Goal: Information Seeking & Learning: Learn about a topic

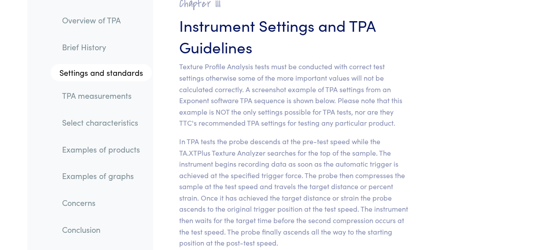
scroll to position [3802, 0]
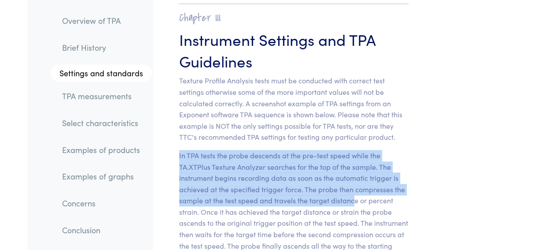
drag, startPoint x: 178, startPoint y: 101, endPoint x: 354, endPoint y: 147, distance: 181.6
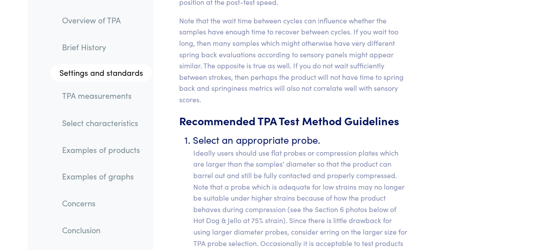
scroll to position [4077, 0]
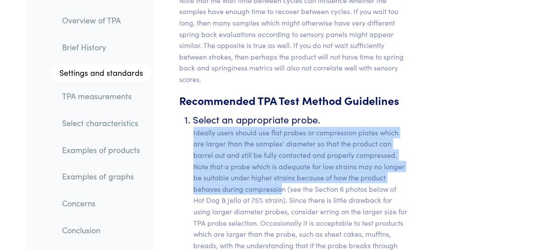
drag, startPoint x: 194, startPoint y: 75, endPoint x: 282, endPoint y: 133, distance: 105.4
click at [282, 133] on p "Ideally users should use flat probes or compression plates which are larger tha…" at bounding box center [300, 210] width 215 height 169
click at [204, 126] on p "Ideally users should use flat probes or compression plates which are larger tha…" at bounding box center [300, 210] width 215 height 169
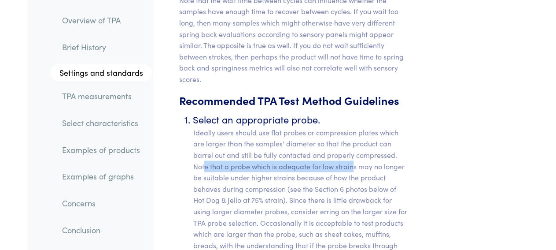
drag, startPoint x: 204, startPoint y: 113, endPoint x: 354, endPoint y: 111, distance: 150.2
click at [354, 126] on p "Ideally users should use flat probes or compression plates which are larger tha…" at bounding box center [300, 210] width 215 height 169
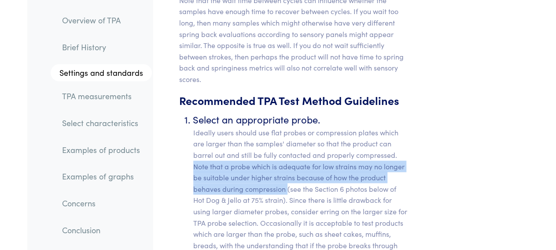
drag, startPoint x: 195, startPoint y: 107, endPoint x: 287, endPoint y: 128, distance: 94.4
click at [287, 128] on p "Ideally users should use flat probes or compression plates which are larger tha…" at bounding box center [300, 210] width 215 height 169
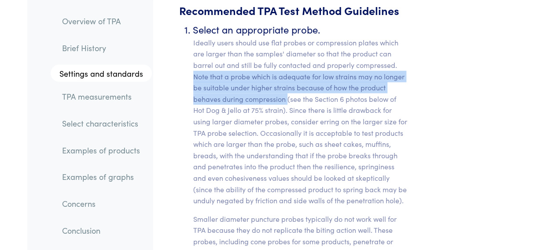
scroll to position [4169, 0]
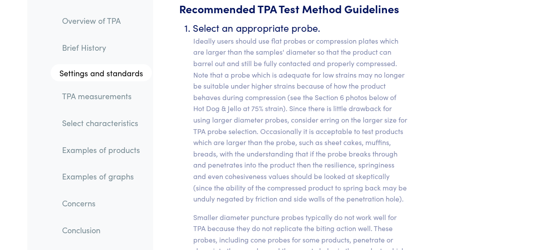
click at [290, 52] on p "Ideally users should use flat probes or compression plates which are larger tha…" at bounding box center [300, 119] width 215 height 169
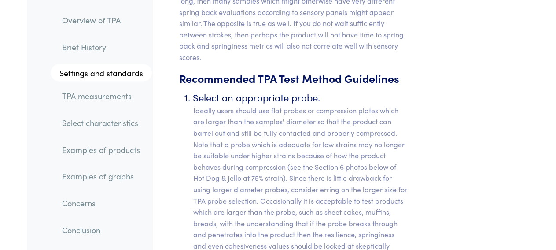
scroll to position [4077, 0]
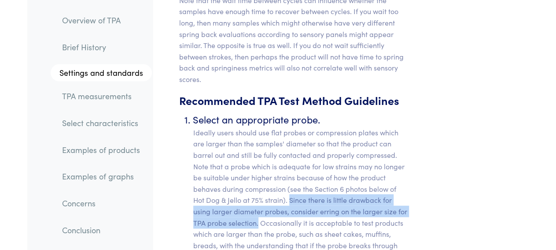
drag, startPoint x: 289, startPoint y: 143, endPoint x: 258, endPoint y: 170, distance: 40.6
click at [258, 170] on p "Ideally users should use flat probes or compression plates which are larger tha…" at bounding box center [300, 210] width 215 height 169
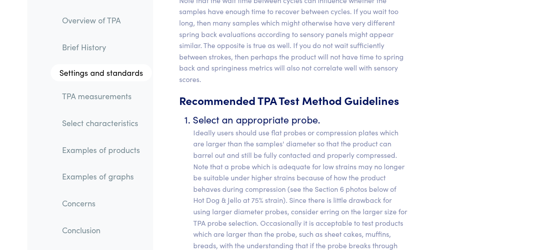
click at [260, 165] on p "Ideally users should use flat probes or compression plates which are larger tha…" at bounding box center [300, 210] width 215 height 169
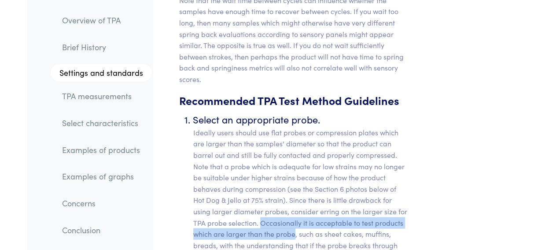
drag, startPoint x: 260, startPoint y: 165, endPoint x: 293, endPoint y: 180, distance: 36.7
click at [293, 180] on p "Ideally users should use flat probes or compression plates which are larger tha…" at bounding box center [300, 210] width 215 height 169
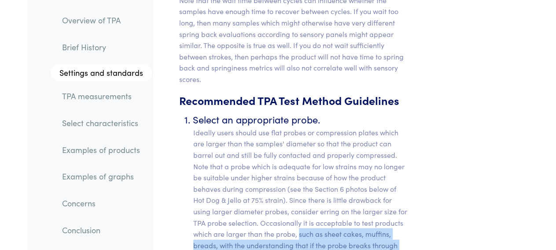
drag, startPoint x: 299, startPoint y: 175, endPoint x: 361, endPoint y: 219, distance: 76.4
click at [361, 219] on p "Ideally users should use flat probes or compression plates which are larger tha…" at bounding box center [300, 210] width 215 height 169
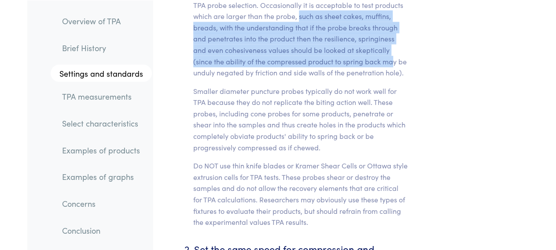
scroll to position [4306, 0]
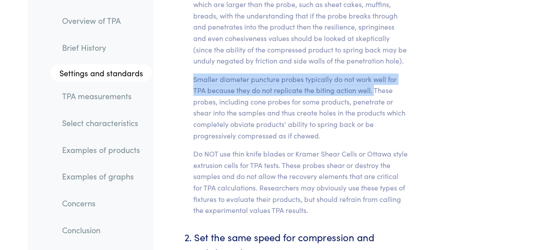
drag, startPoint x: 194, startPoint y: 20, endPoint x: 374, endPoint y: 36, distance: 180.4
click at [374, 74] on p "Smaller diameter puncture probes typically do not work well for TPA because the…" at bounding box center [300, 108] width 215 height 68
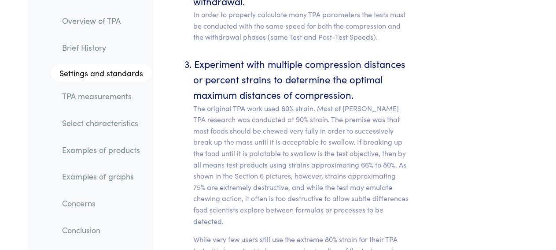
scroll to position [4581, 0]
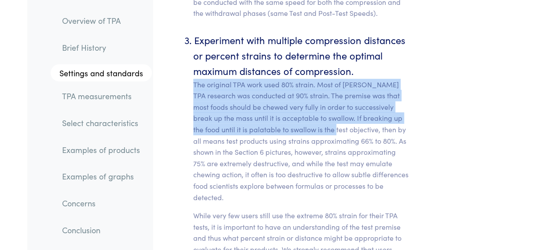
drag, startPoint x: 192, startPoint y: 28, endPoint x: 309, endPoint y: 69, distance: 123.7
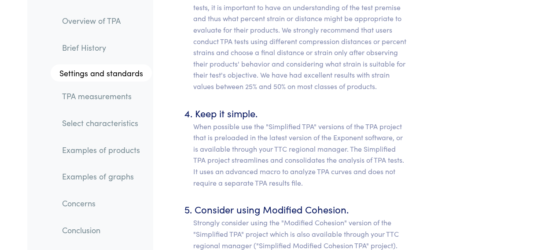
scroll to position [4802, 0]
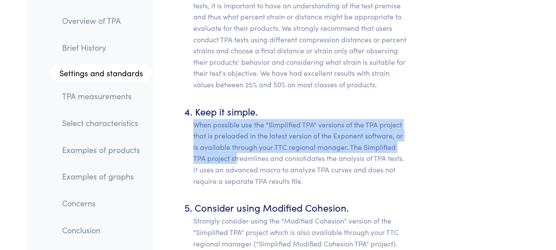
drag, startPoint x: 195, startPoint y: 70, endPoint x: 237, endPoint y: 106, distance: 55.0
click at [237, 119] on p "When possible use the "Simplified TPA" versions of the TPA project that is prel…" at bounding box center [300, 153] width 215 height 68
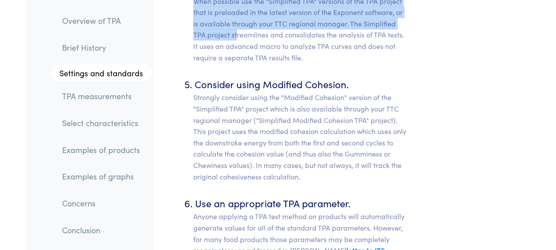
scroll to position [4940, 0]
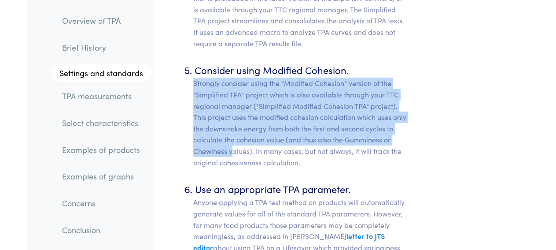
drag, startPoint x: 194, startPoint y: 26, endPoint x: 233, endPoint y: 99, distance: 82.8
click at [233, 99] on p "Strongly consider using the "Modified Cohesion" version of the "Simplified TPA"…" at bounding box center [300, 123] width 215 height 90
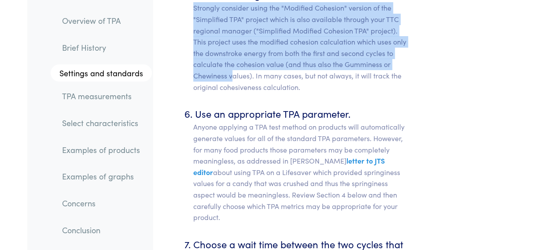
scroll to position [5031, 0]
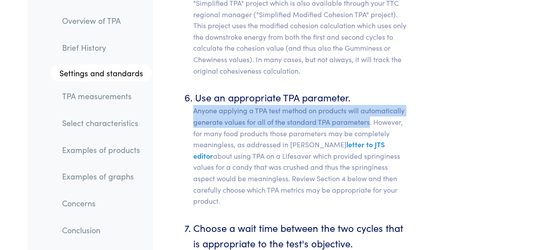
drag, startPoint x: 192, startPoint y: 56, endPoint x: 369, endPoint y: 63, distance: 176.8
click at [369, 63] on ol "Select an appropriate probe. Ideally users should use flat probes or compressio…" at bounding box center [293, 150] width 229 height 1986
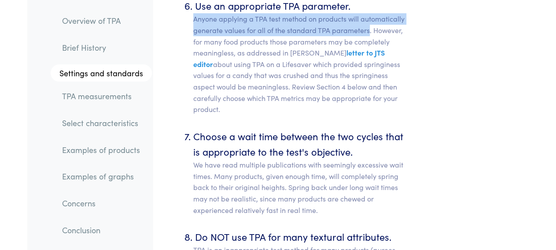
scroll to position [5077, 0]
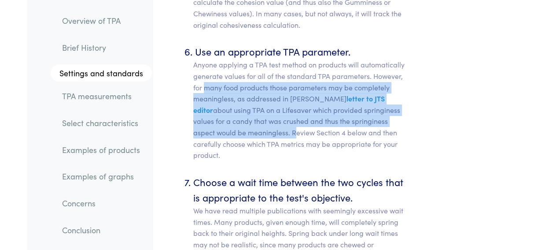
drag, startPoint x: 207, startPoint y: 36, endPoint x: 270, endPoint y: 78, distance: 76.2
click at [270, 78] on p "Anyone applying a TPA test method on products will automatically generate value…" at bounding box center [300, 109] width 215 height 101
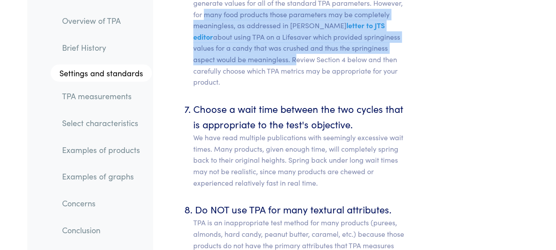
scroll to position [5169, 0]
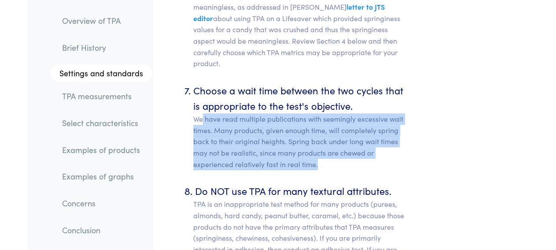
drag, startPoint x: 202, startPoint y: 55, endPoint x: 333, endPoint y: 102, distance: 138.9
click at [333, 113] on p "We have read multiple publications with seemingly excessive wait times. Many pr…" at bounding box center [300, 141] width 215 height 56
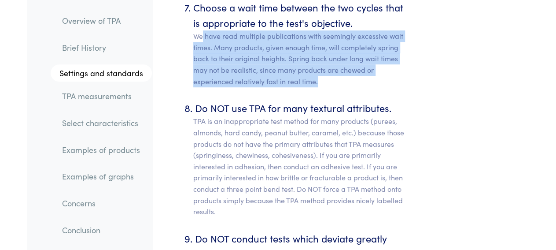
scroll to position [5260, 0]
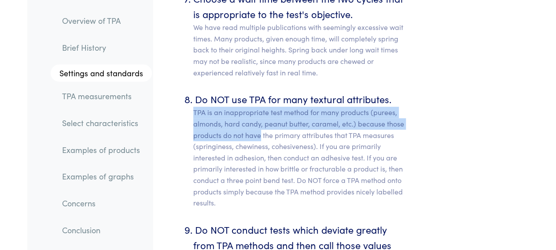
copy p "TPA is an inappropriate test method for many products (purees, almonds, hard ca…"
click at [320, 107] on p "TPA is an inappropriate test method for many products (purees, almonds, hard ca…" at bounding box center [300, 157] width 215 height 101
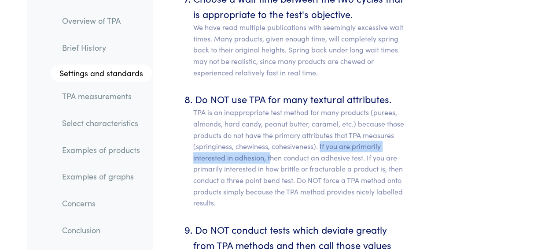
drag, startPoint x: 319, startPoint y: 80, endPoint x: 269, endPoint y: 89, distance: 51.5
click at [269, 107] on p "TPA is an inappropriate test method for many products (purees, almonds, hard ca…" at bounding box center [300, 157] width 215 height 101
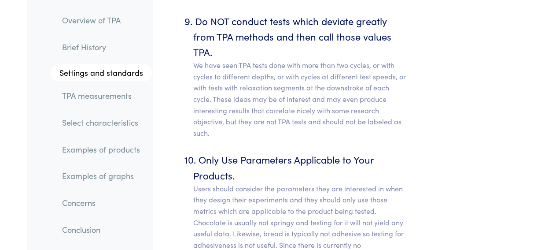
scroll to position [5489, 0]
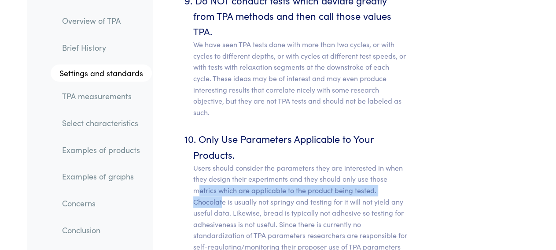
drag, startPoint x: 198, startPoint y: 119, endPoint x: 222, endPoint y: 131, distance: 27.4
click at [222, 162] on p "Users should consider the parameters they are interested in when they design th…" at bounding box center [300, 212] width 215 height 101
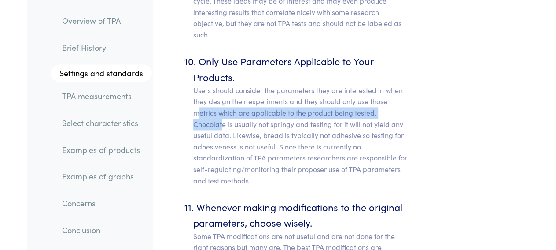
scroll to position [5581, 0]
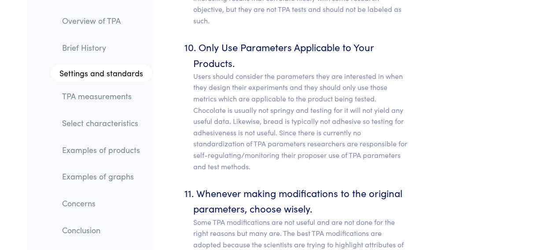
click at [229, 70] on p "Users should consider the parameters they are interested in when they design th…" at bounding box center [300, 120] width 215 height 101
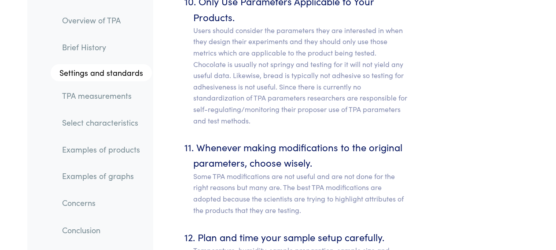
scroll to position [5673, 0]
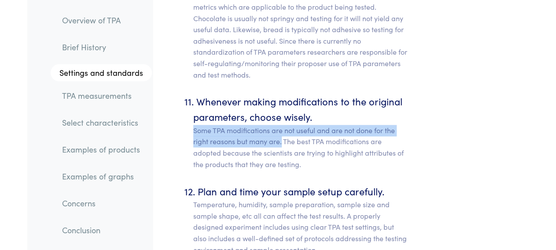
drag, startPoint x: 193, startPoint y: 63, endPoint x: 281, endPoint y: 77, distance: 88.7
click at [281, 125] on p "Some TPA modifications are not useful and are not done for the right reasons bu…" at bounding box center [300, 147] width 215 height 45
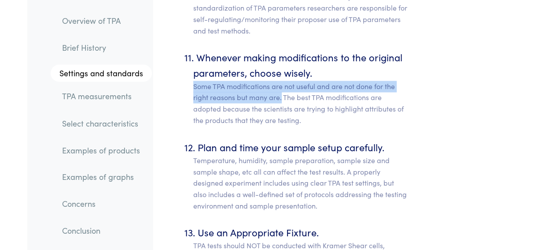
scroll to position [5718, 0]
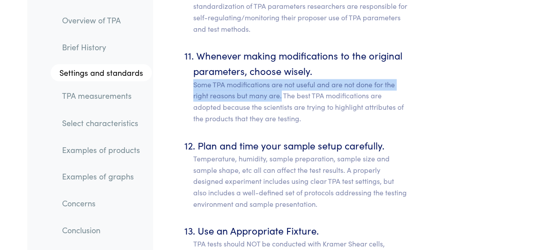
drag, startPoint x: 195, startPoint y: 81, endPoint x: 226, endPoint y: 96, distance: 33.9
click at [226, 137] on li "Plan and time your sample setup carefully. Temperature, humidity, sample prepar…" at bounding box center [300, 173] width 215 height 72
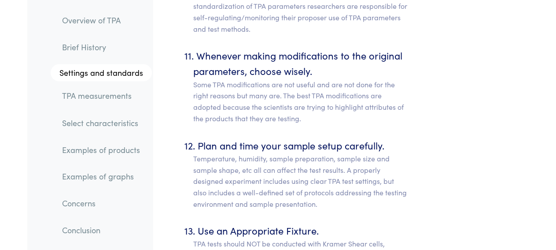
click at [205, 152] on p "Temperature, humidity, sample preparation, sample size and sample shape, etc al…" at bounding box center [300, 180] width 215 height 56
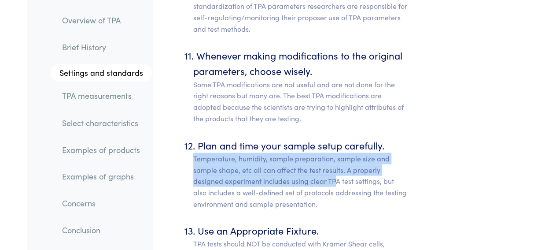
click at [307, 152] on p "Temperature, humidity, sample preparation, sample size and sample shape, etc al…" at bounding box center [300, 180] width 215 height 56
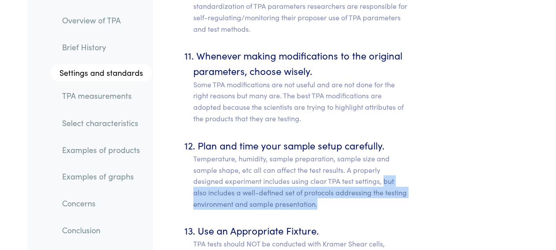
drag, startPoint x: 383, startPoint y: 111, endPoint x: 321, endPoint y: 136, distance: 66.4
click at [321, 152] on p "Temperature, humidity, sample preparation, sample size and sample shape, etc al…" at bounding box center [300, 180] width 215 height 56
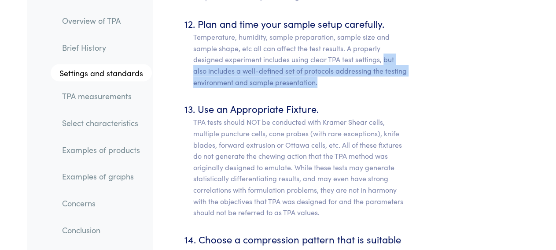
scroll to position [5856, 0]
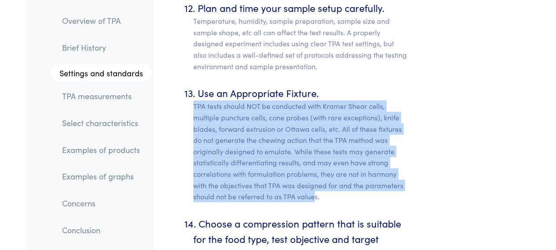
drag, startPoint x: 193, startPoint y: 39, endPoint x: 315, endPoint y: 126, distance: 150.1
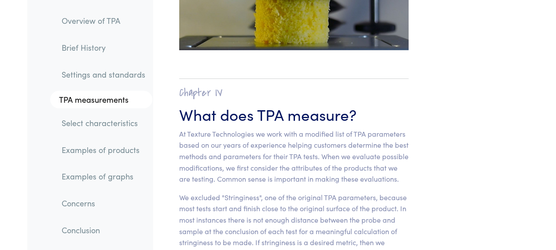
scroll to position [6268, 0]
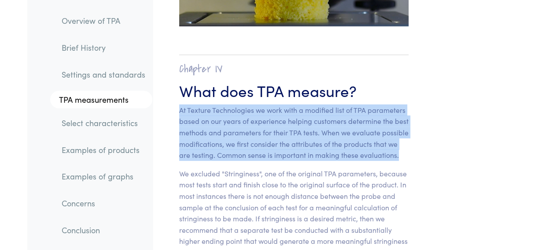
drag, startPoint x: 179, startPoint y: 47, endPoint x: 245, endPoint y: 96, distance: 82.2
click at [246, 104] on p "At Texture Technologies we work with a modified list of TPA parameters based on…" at bounding box center [293, 132] width 229 height 56
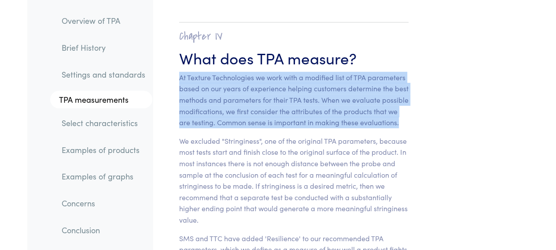
scroll to position [6360, 0]
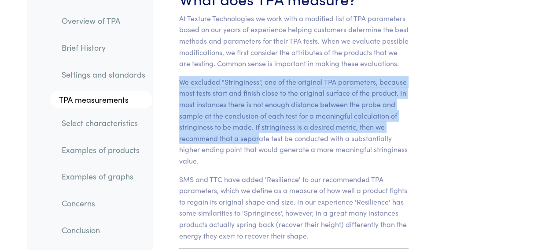
click at [245, 87] on p "We excluded "Stringiness", one of the original TPA parameters, because most tes…" at bounding box center [293, 121] width 229 height 90
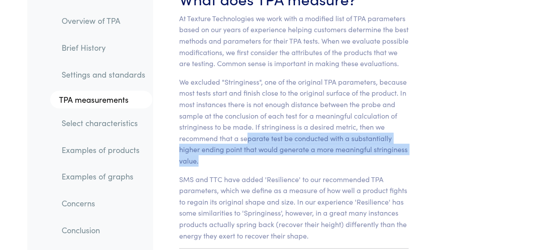
drag, startPoint x: 245, startPoint y: 87, endPoint x: 248, endPoint y: 102, distance: 15.3
click at [248, 102] on p "We excluded "Stringiness", one of the original TPA parameters, because most tes…" at bounding box center [293, 121] width 229 height 90
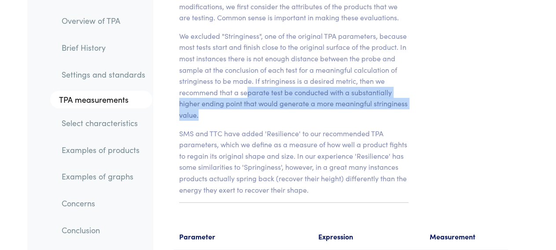
scroll to position [6451, 0]
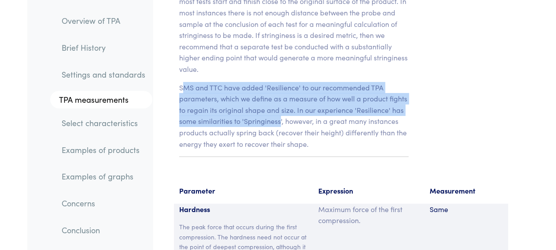
drag, startPoint x: 186, startPoint y: 33, endPoint x: 281, endPoint y: 67, distance: 99.9
click at [281, 82] on p "SMS and TTC have added 'Resilience' to our recommended TPA parameters, which we…" at bounding box center [293, 116] width 229 height 68
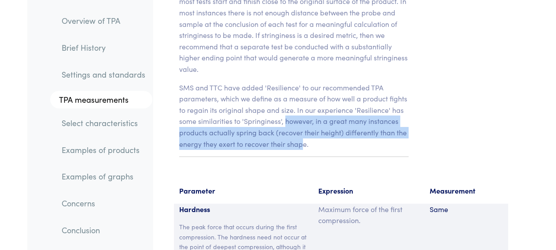
drag, startPoint x: 285, startPoint y: 68, endPoint x: 303, endPoint y: 94, distance: 31.5
click at [303, 94] on section "Chapter IV What does TPA measure? At Texture Technologies we work with a modifi…" at bounding box center [294, 14] width 272 height 321
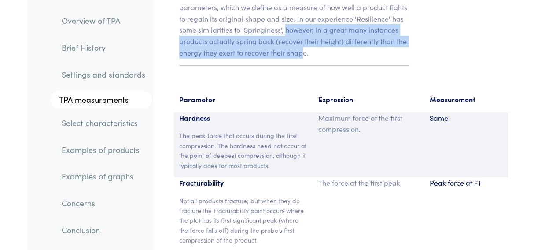
scroll to position [6543, 0]
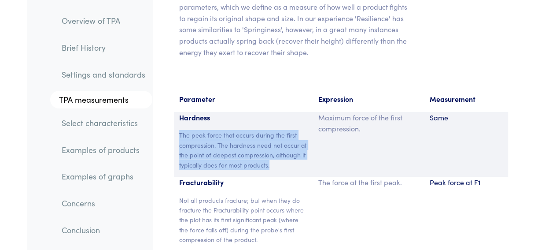
drag, startPoint x: 179, startPoint y: 77, endPoint x: 277, endPoint y: 108, distance: 102.8
click at [277, 130] on p "The peak force that occurs during the first compression. The hardness need not …" at bounding box center [243, 150] width 129 height 40
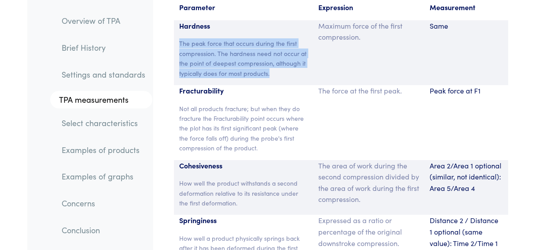
scroll to position [6680, 0]
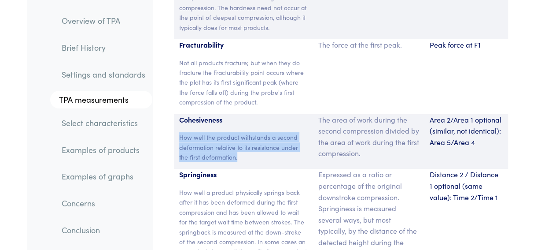
drag, startPoint x: 181, startPoint y: 80, endPoint x: 239, endPoint y: 100, distance: 61.0
click at [239, 132] on p "How well the product withstands a second deformation relative to its resistance…" at bounding box center [243, 147] width 129 height 30
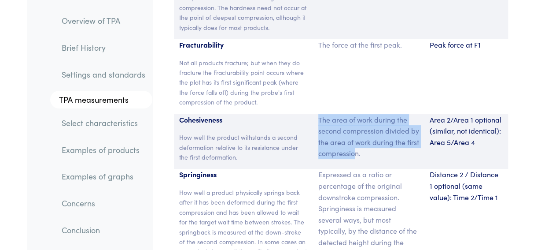
drag, startPoint x: 319, startPoint y: 60, endPoint x: 370, endPoint y: 100, distance: 64.0
click at [370, 114] on p "The area of work during the second compression divided by the area of work duri…" at bounding box center [368, 136] width 101 height 45
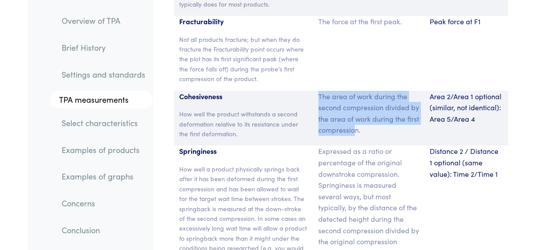
scroll to position [6726, 0]
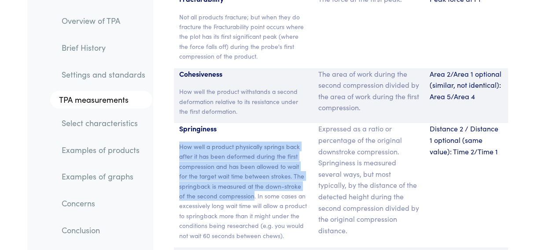
click at [245, 142] on p "How well a product physically springs back after it has been deformed during th…" at bounding box center [243, 190] width 129 height 99
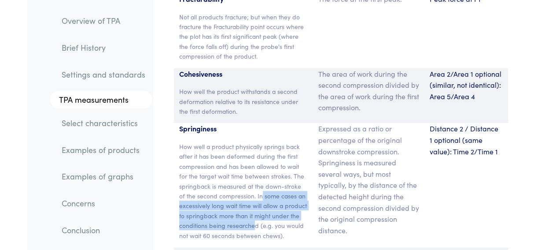
drag, startPoint x: 254, startPoint y: 140, endPoint x: 256, endPoint y: 167, distance: 26.9
click at [256, 167] on p "How well a product physically springs back after it has been deformed during th…" at bounding box center [243, 190] width 129 height 99
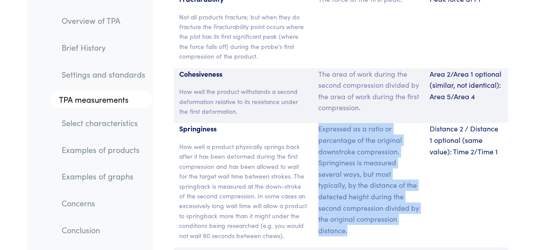
drag, startPoint x: 320, startPoint y: 78, endPoint x: 403, endPoint y: 174, distance: 126.5
click at [403, 174] on p "Expressed as a ratio or percentage of the original downstroke compression. Spri…" at bounding box center [368, 179] width 101 height 113
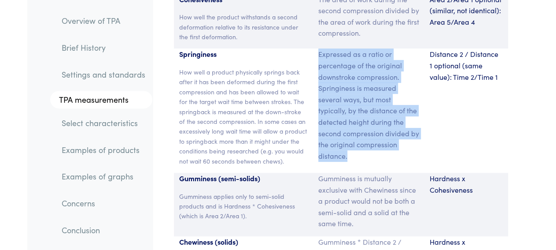
scroll to position [6818, 0]
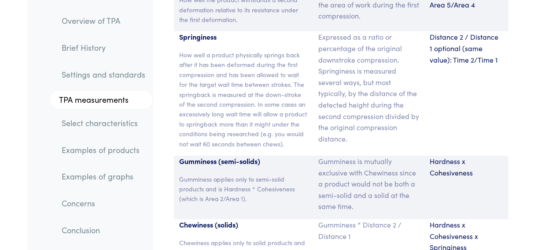
click at [258, 237] on p "Chewiness applies only to solid products and is calculated as Gumminess * Sprin…" at bounding box center [243, 252] width 129 height 30
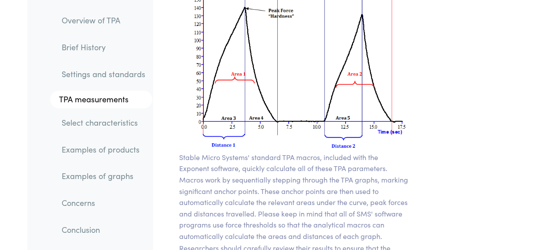
scroll to position [7276, 0]
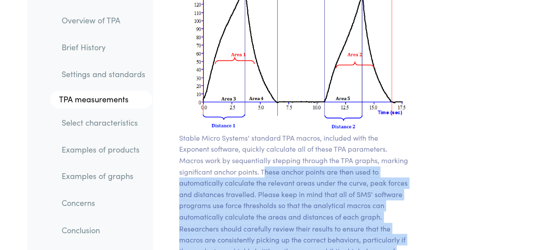
drag, startPoint x: 265, startPoint y: 115, endPoint x: 251, endPoint y: 237, distance: 122.9
click at [251, 237] on p "Stable Micro Systems' standard TPA macros, included with the Exponent software,…" at bounding box center [293, 216] width 229 height 169
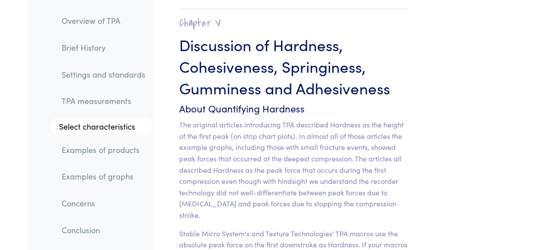
scroll to position [7734, 0]
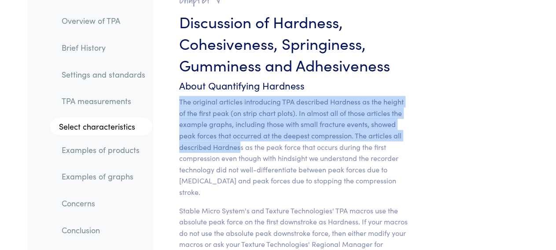
click at [193, 96] on p "The original articles introducing TPA described Hardness as the height of the f…" at bounding box center [293, 146] width 229 height 101
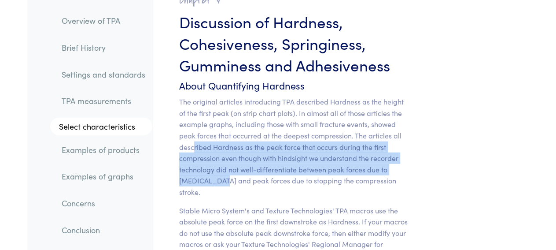
drag, startPoint x: 193, startPoint y: 89, endPoint x: 217, endPoint y: 126, distance: 44.4
click at [217, 126] on p "The original articles introducing TPA described Hardness as the height of the f…" at bounding box center [293, 146] width 229 height 101
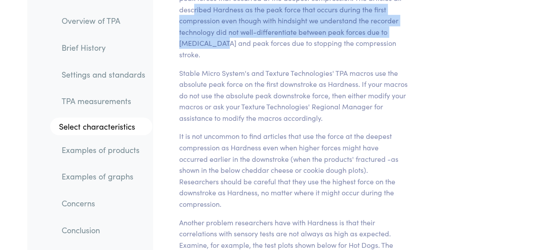
scroll to position [7826, 0]
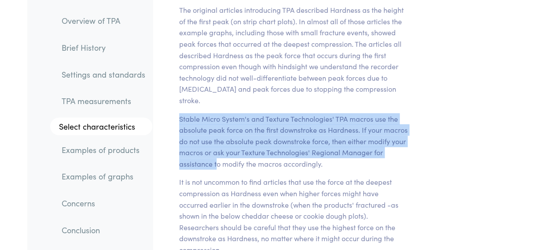
drag, startPoint x: 179, startPoint y: 50, endPoint x: 216, endPoint y: 93, distance: 57.2
click at [216, 113] on p "Stable Micro System's and Texture Technologies' TPA macros use the absolute pea…" at bounding box center [293, 141] width 229 height 56
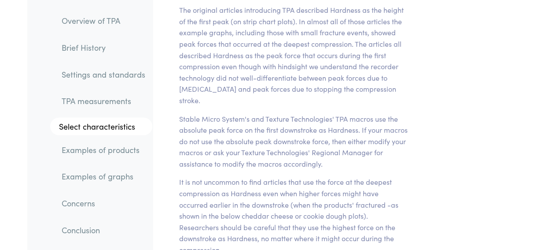
click at [204, 176] on p "It is not uncommon to find articles that use the force at the deepest compressi…" at bounding box center [293, 215] width 229 height 79
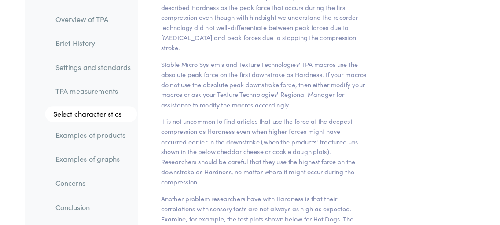
scroll to position [7917, 0]
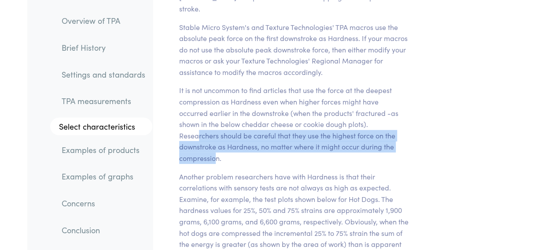
drag, startPoint x: 197, startPoint y: 69, endPoint x: 215, endPoint y: 89, distance: 27.1
click at [215, 89] on p "It is not uncommon to find articles that use the force at the deepest compressi…" at bounding box center [293, 124] width 229 height 79
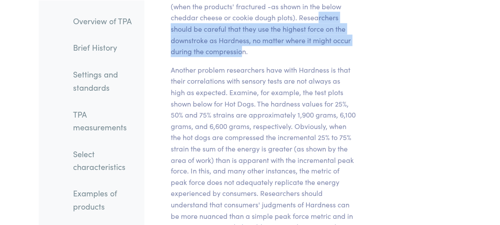
scroll to position [9202, 0]
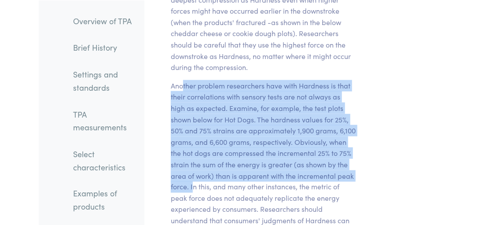
drag, startPoint x: 183, startPoint y: 33, endPoint x: 192, endPoint y: 134, distance: 101.3
click at [192, 134] on p "Another problem researchers have with Hardness is that their correlations with …" at bounding box center [263, 170] width 185 height 181
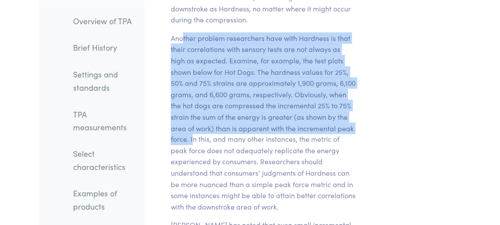
scroll to position [9297, 0]
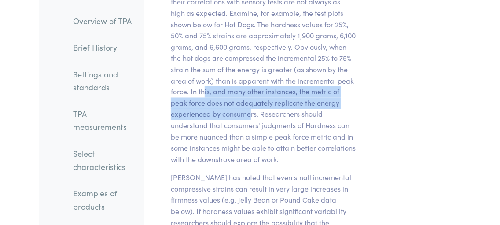
drag, startPoint x: 204, startPoint y: 38, endPoint x: 249, endPoint y: 65, distance: 52.5
click at [249, 65] on p "Another problem researchers have with Hardness is that their correlations with …" at bounding box center [263, 75] width 185 height 181
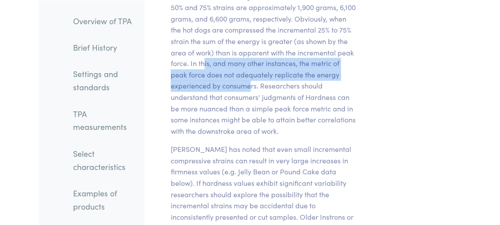
scroll to position [9392, 0]
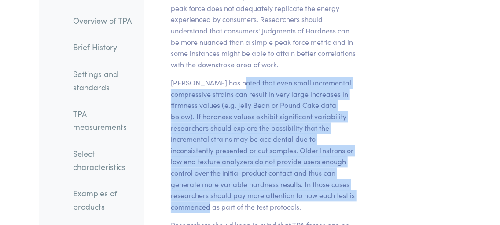
drag, startPoint x: 236, startPoint y: 31, endPoint x: 207, endPoint y: 161, distance: 133.3
click at [215, 156] on p "[PERSON_NAME] has noted that even small incremental compressive strains can res…" at bounding box center [263, 144] width 185 height 135
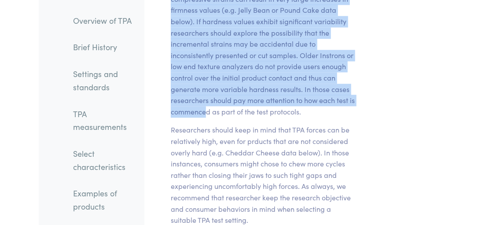
scroll to position [9535, 0]
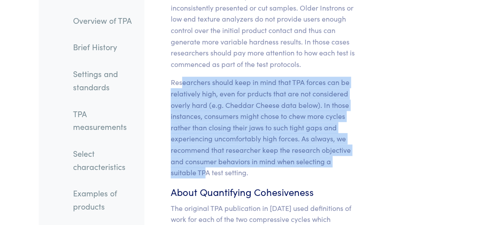
drag, startPoint x: 183, startPoint y: 27, endPoint x: 207, endPoint y: 121, distance: 96.7
click at [207, 121] on p "Researchers should keep in mind that TPA forces can be relatively high, even fo…" at bounding box center [263, 127] width 185 height 101
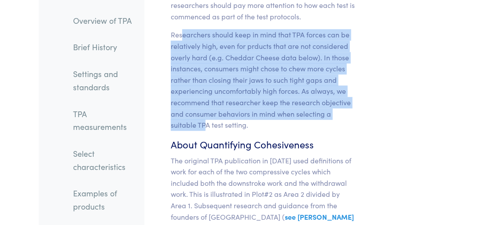
scroll to position [9630, 0]
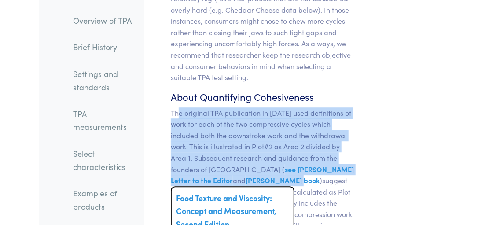
drag, startPoint x: 178, startPoint y: 64, endPoint x: 272, endPoint y: 131, distance: 116.0
click at [272, 131] on p "The original TPA publication in [DATE] used definitions of work for each of the…" at bounding box center [263, 180] width 185 height 147
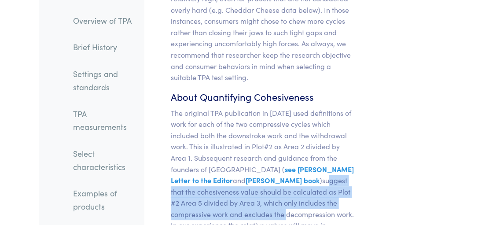
drag, startPoint x: 303, startPoint y: 126, endPoint x: 242, endPoint y: 161, distance: 70.3
click at [242, 161] on p "The original TPA publication in [DATE] used definitions of work for each of the…" at bounding box center [263, 180] width 185 height 147
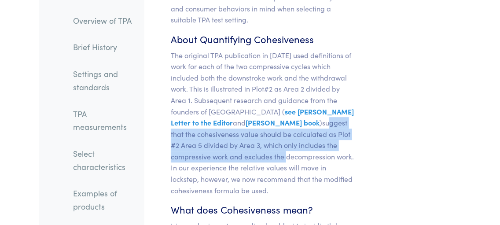
scroll to position [9725, 0]
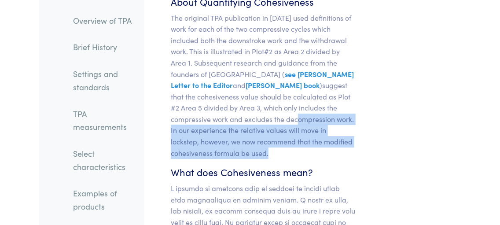
drag, startPoint x: 254, startPoint y: 67, endPoint x: 267, endPoint y: 106, distance: 41.4
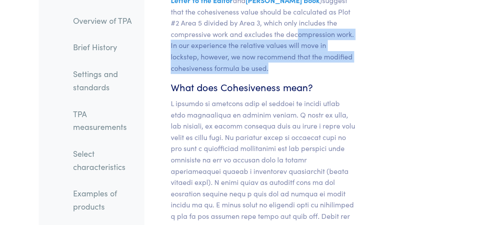
scroll to position [9820, 0]
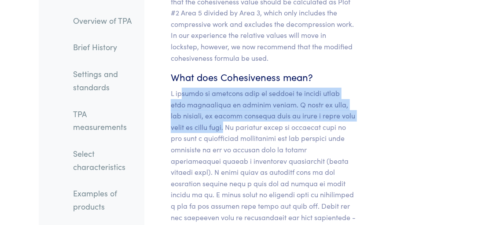
drag, startPoint x: 183, startPoint y: 41, endPoint x: 240, endPoint y: 74, distance: 65.3
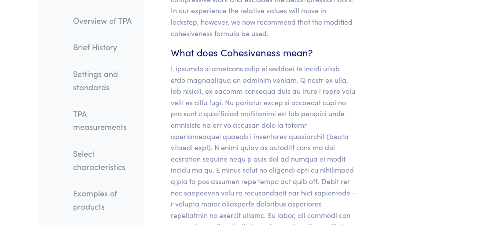
scroll to position [9868, 0]
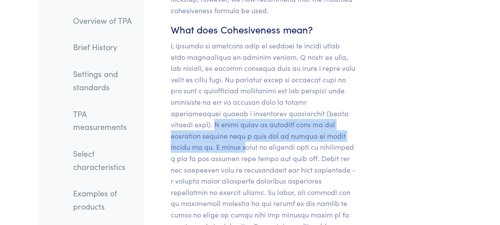
drag, startPoint x: 220, startPoint y: 73, endPoint x: 240, endPoint y: 99, distance: 32.3
click at [240, 99] on p at bounding box center [263, 214] width 185 height 349
click at [224, 74] on p at bounding box center [263, 214] width 185 height 349
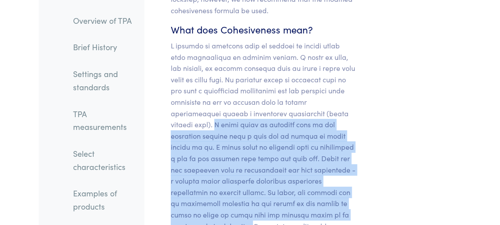
drag, startPoint x: 222, startPoint y: 71, endPoint x: 220, endPoint y: 172, distance: 100.9
click at [220, 172] on p at bounding box center [263, 214] width 185 height 349
copy p "A wheat bread is cohesive when it can withstand tearing when a cold tab of butt…"
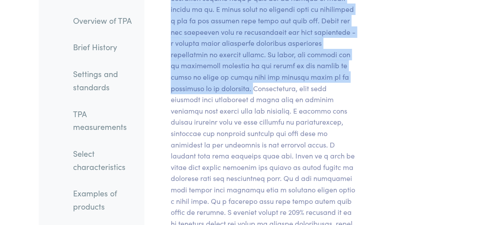
scroll to position [10010, 0]
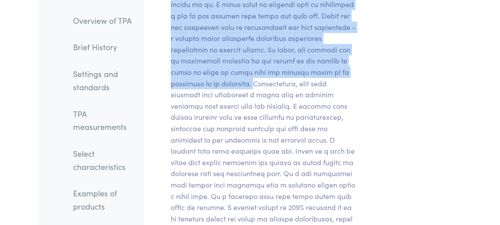
click at [219, 31] on p at bounding box center [263, 71] width 185 height 349
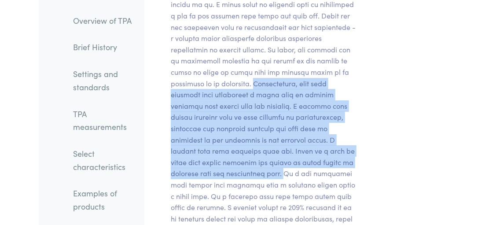
drag, startPoint x: 219, startPoint y: 31, endPoint x: 232, endPoint y: 115, distance: 85.2
click at [232, 115] on p at bounding box center [263, 71] width 185 height 349
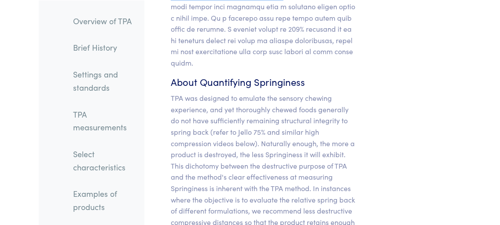
scroll to position [10201, 0]
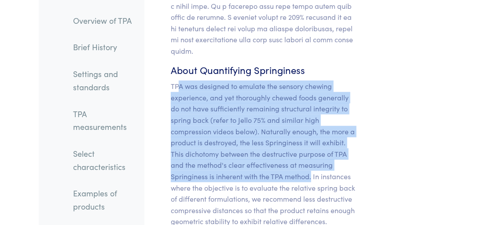
drag, startPoint x: 179, startPoint y: 23, endPoint x: 313, endPoint y: 111, distance: 160.0
click at [313, 111] on p "TPA was designed to emulate the sensory chewing experience, and yet thoroughly …" at bounding box center [263, 154] width 185 height 147
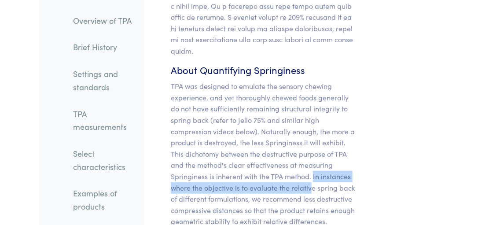
drag, startPoint x: 314, startPoint y: 114, endPoint x: 311, endPoint y: 119, distance: 5.7
click at [311, 119] on p "TPA was designed to emulate the sensory chewing experience, and yet thoroughly …" at bounding box center [263, 154] width 185 height 147
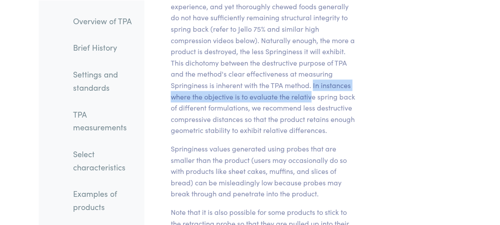
scroll to position [10296, 0]
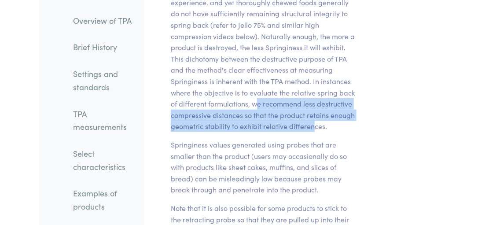
drag, startPoint x: 255, startPoint y: 42, endPoint x: 312, endPoint y: 70, distance: 63.2
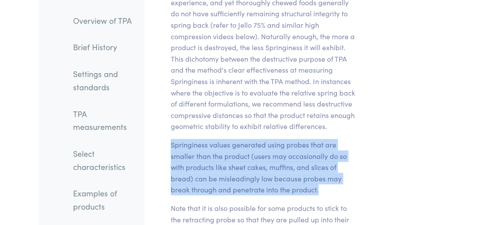
drag, startPoint x: 172, startPoint y: 84, endPoint x: 326, endPoint y: 127, distance: 159.6
click at [326, 139] on p "Springiness values generated using probes that are smaller than the product (us…" at bounding box center [263, 167] width 185 height 56
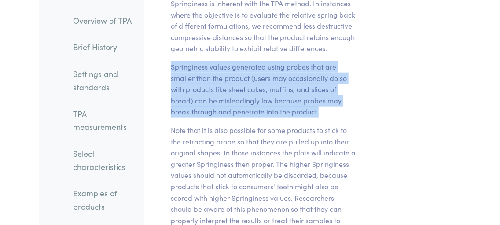
scroll to position [10391, 0]
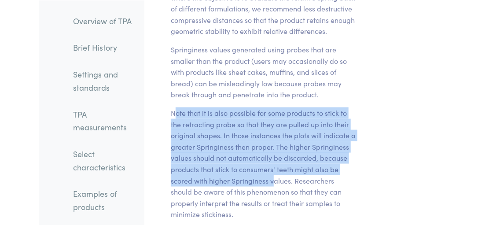
drag, startPoint x: 174, startPoint y: 50, endPoint x: 273, endPoint y: 120, distance: 120.4
click at [273, 120] on p "Note that it is also possible for some products to stick to the retracting prob…" at bounding box center [263, 163] width 185 height 113
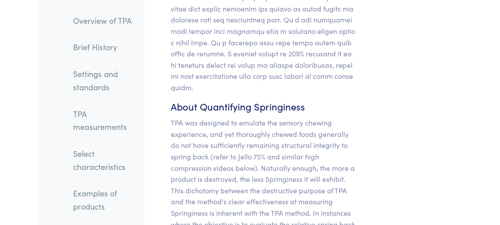
scroll to position [10153, 0]
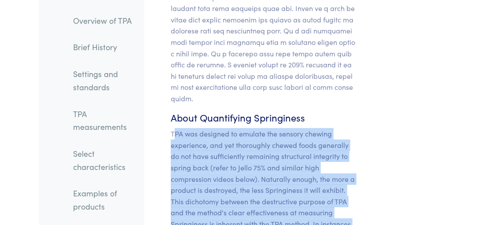
drag, startPoint x: 173, startPoint y: 69, endPoint x: 327, endPoint y: 210, distance: 208.3
click at [327, 210] on p "TPA was designed to emulate the sensory chewing experience, and yet thoroughly …" at bounding box center [263, 201] width 185 height 147
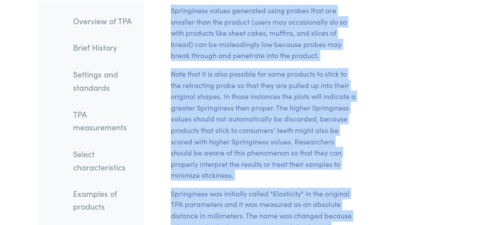
scroll to position [10452, 0]
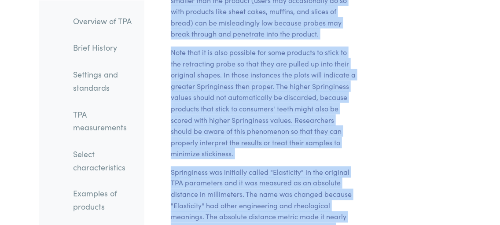
copy section "PA was designed to emulate the sensory chewing experience, and yet thoroughly c…"
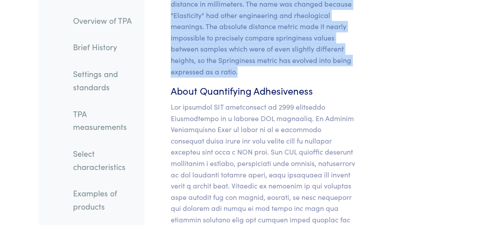
scroll to position [10642, 0]
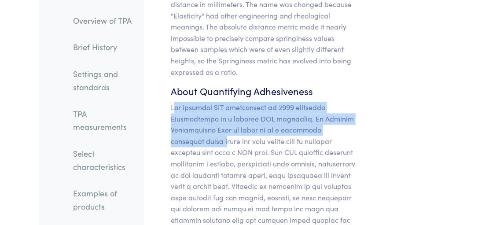
drag, startPoint x: 177, startPoint y: 47, endPoint x: 191, endPoint y: 73, distance: 30.0
click at [191, 102] on p at bounding box center [263, 220] width 185 height 237
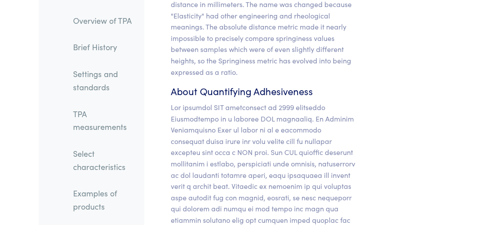
click at [173, 102] on p at bounding box center [263, 220] width 185 height 237
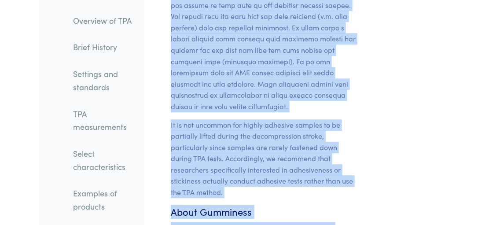
scroll to position [10875, 0]
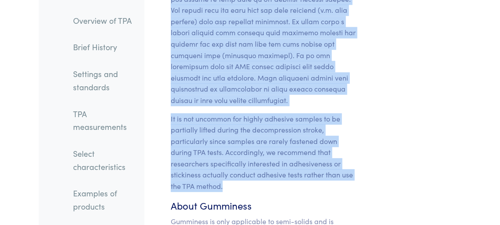
drag, startPoint x: 170, startPoint y: 42, endPoint x: 244, endPoint y: 123, distance: 109.4
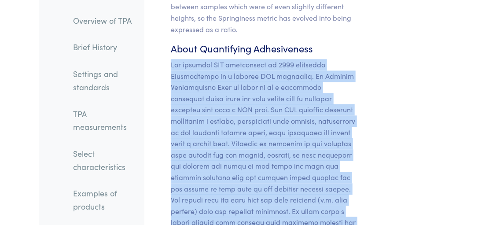
scroll to position [10684, 0]
copy section "The original TPA publication in [DATE] described Adhesiveness as a primary TPA …"
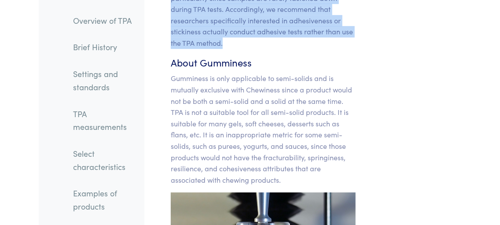
scroll to position [11017, 0]
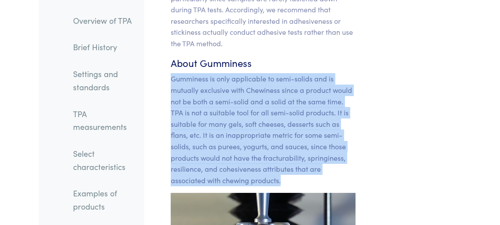
drag, startPoint x: 171, startPoint y: 16, endPoint x: 306, endPoint y: 112, distance: 165.5
click at [306, 112] on p "Gumminess is only applicable to semi-solids and is mutually exclusive with Chew…" at bounding box center [263, 129] width 185 height 113
copy p "Gumminess is only applicable to semi-solids and is mutually exclusive with Chew…"
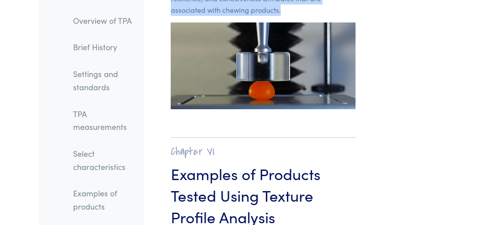
scroll to position [11255, 0]
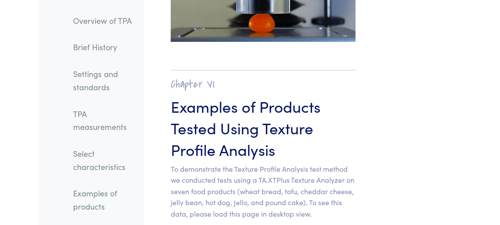
click at [241, 163] on p "To demonstrate the Texture Profile Analysis test method we conducted tests usin…" at bounding box center [263, 191] width 185 height 56
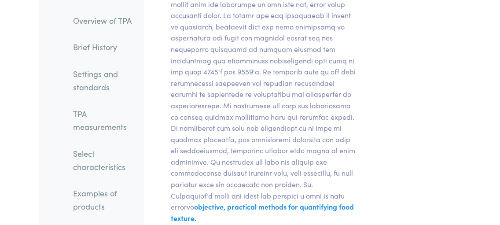
scroll to position [0, 0]
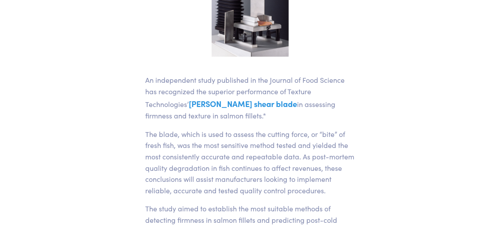
scroll to position [333, 0]
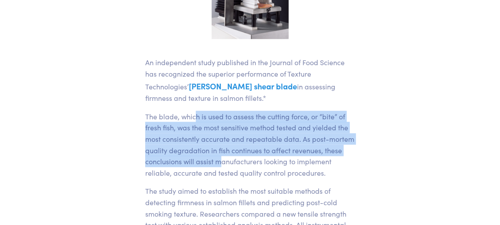
drag, startPoint x: 195, startPoint y: 131, endPoint x: 220, endPoint y: 179, distance: 54.2
click at [220, 179] on p "The blade, which is used to assess the cutting force, or “bite” of fresh fish, …" at bounding box center [250, 145] width 210 height 68
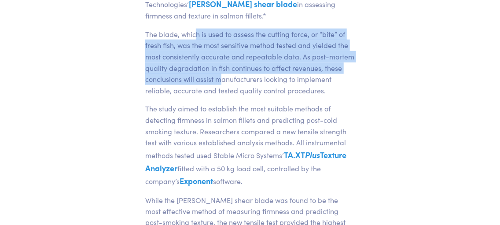
scroll to position [428, 0]
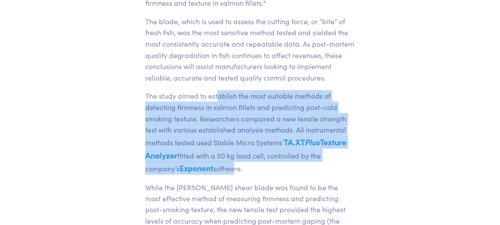
drag, startPoint x: 217, startPoint y: 111, endPoint x: 234, endPoint y: 180, distance: 70.8
click at [234, 174] on p "The study aimed to establish the most suitable methods of detecting firmness in…" at bounding box center [250, 132] width 210 height 84
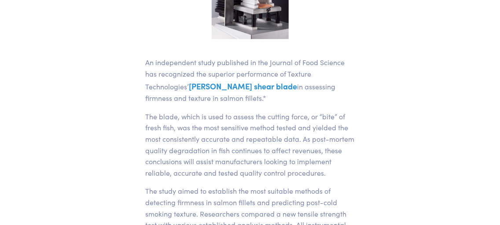
scroll to position [0, 0]
